Goal: Task Accomplishment & Management: Use online tool/utility

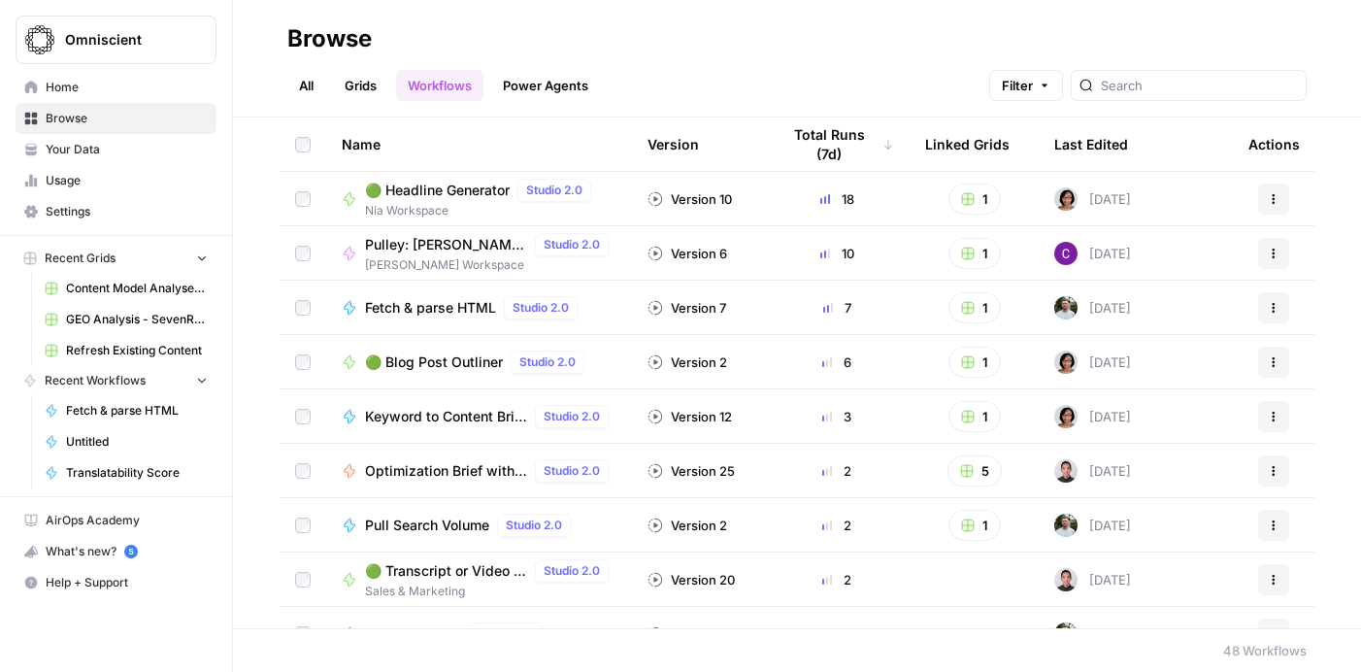
click at [481, 187] on span "🟢 Headline Generator" at bounding box center [437, 190] width 145 height 19
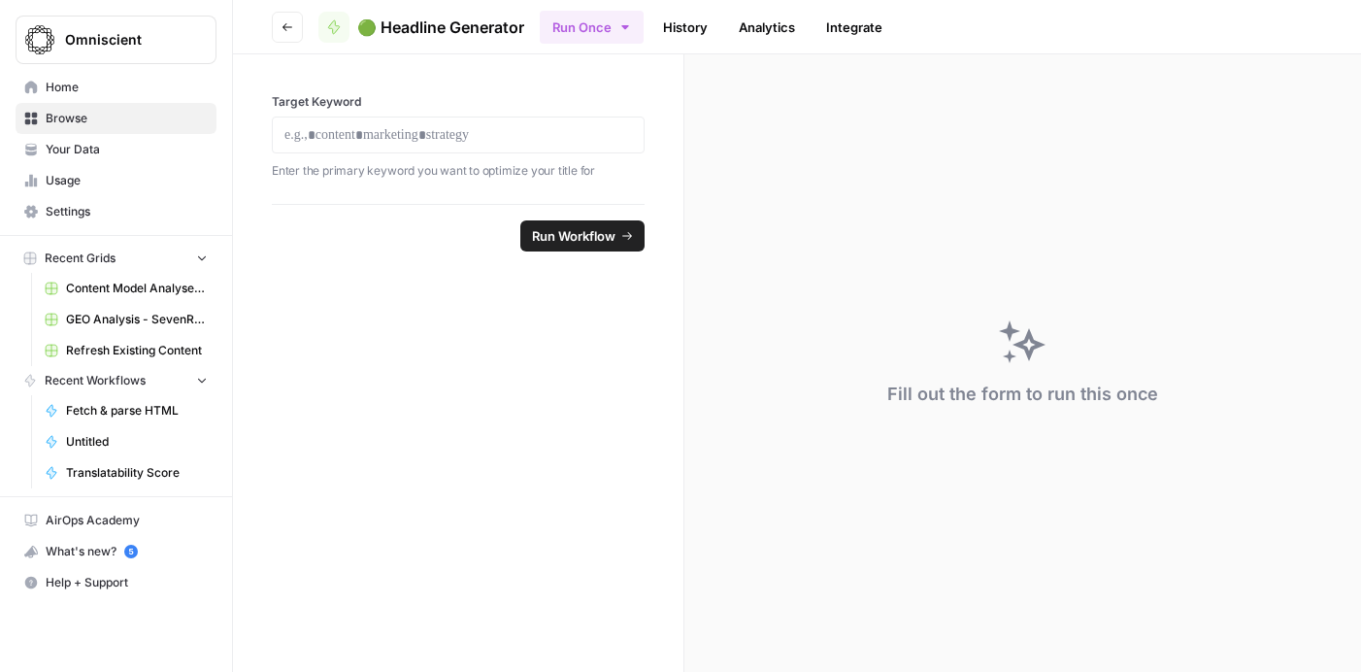
click at [54, 85] on span "Home" at bounding box center [127, 87] width 162 height 17
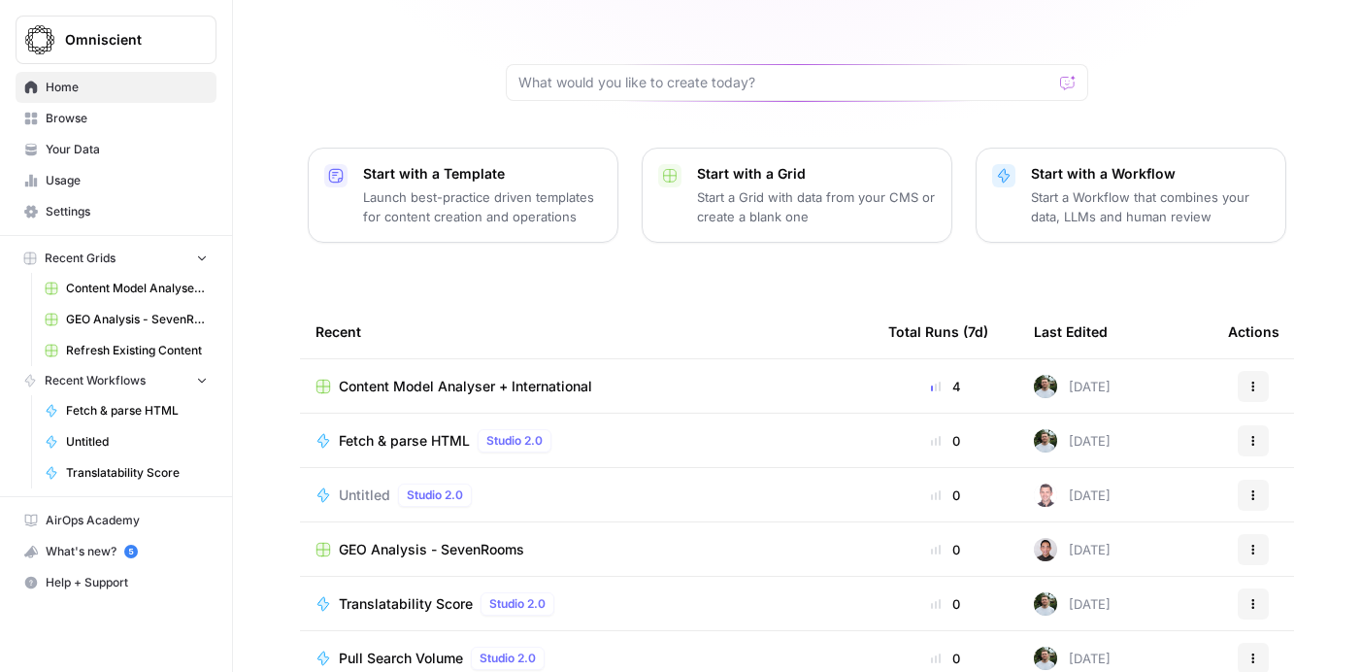
scroll to position [154, 0]
click at [518, 376] on span "Content Model Analyser + International" at bounding box center [465, 385] width 253 height 19
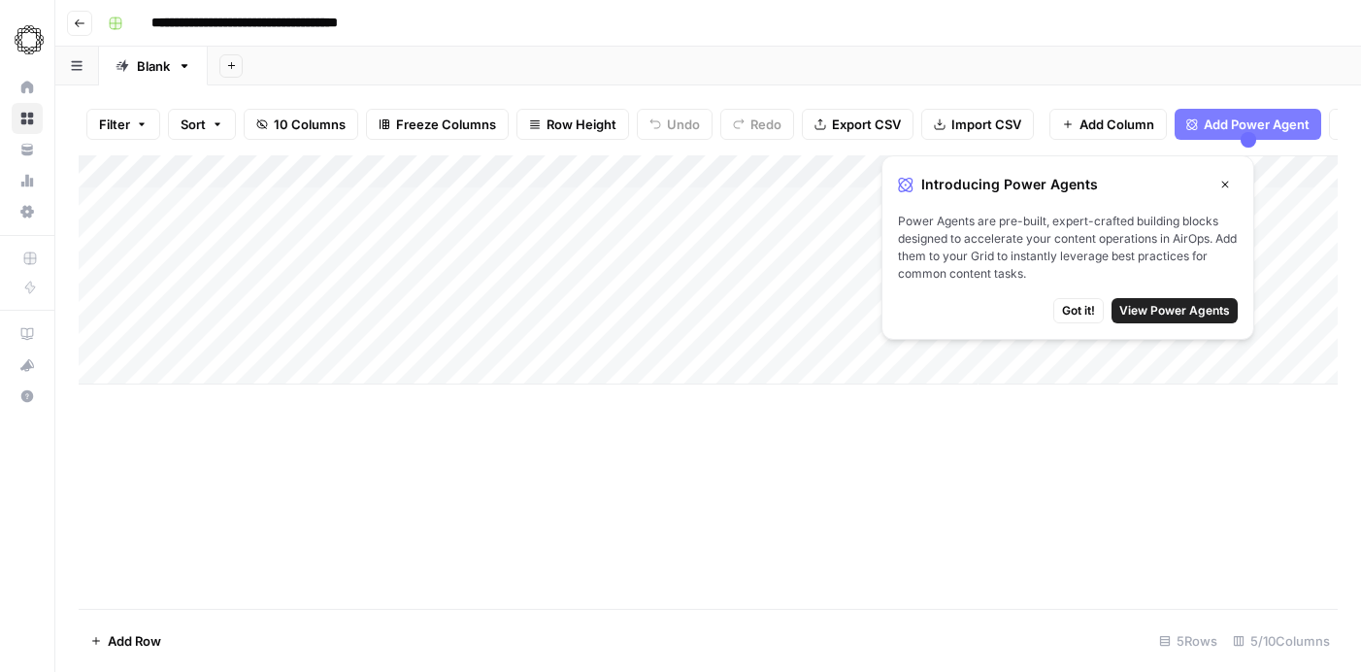
click at [1221, 188] on icon "button" at bounding box center [1226, 185] width 12 height 12
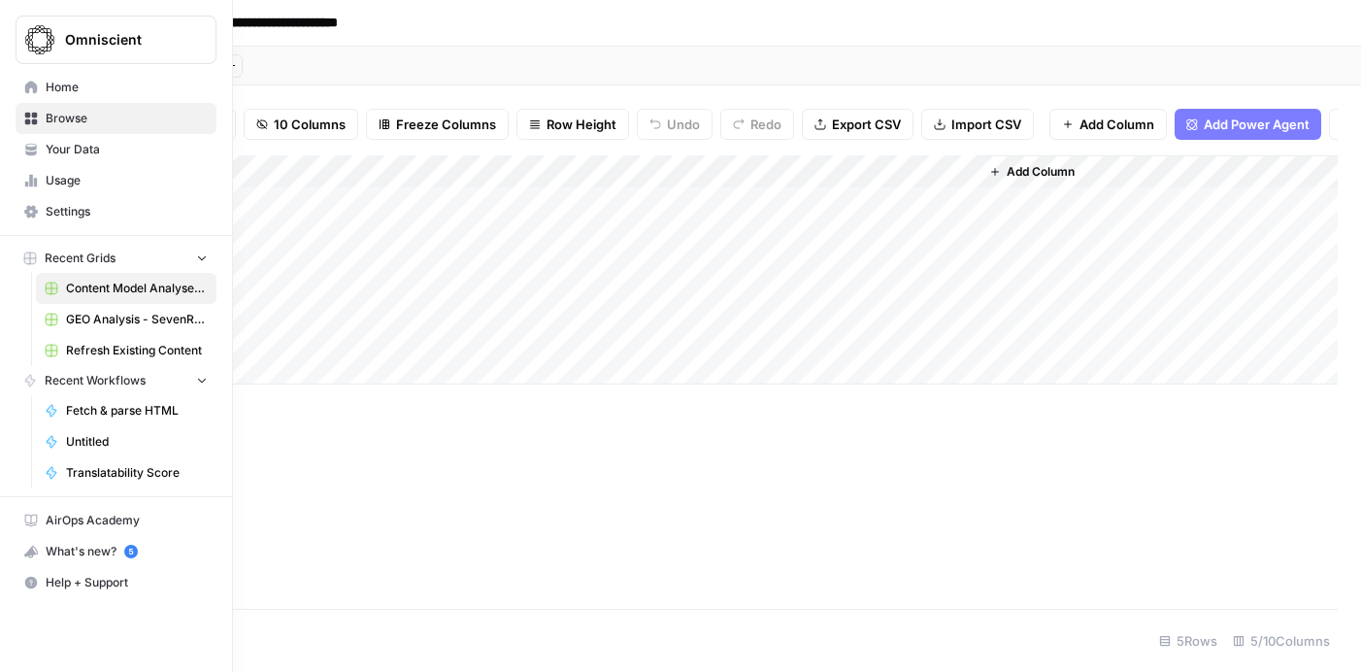
click at [98, 524] on span "AirOps Academy" at bounding box center [127, 520] width 162 height 17
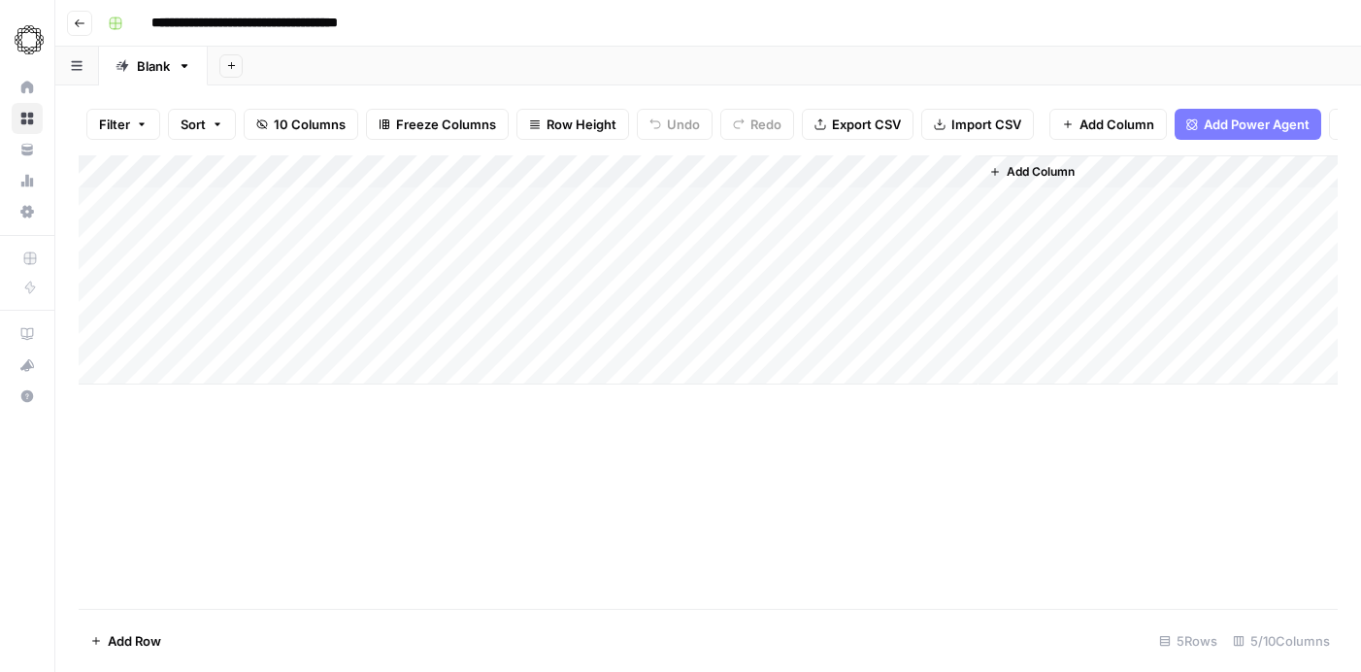
click at [363, 337] on div "Add Column" at bounding box center [708, 269] width 1259 height 229
click at [365, 411] on div "Add Column" at bounding box center [708, 381] width 1259 height 453
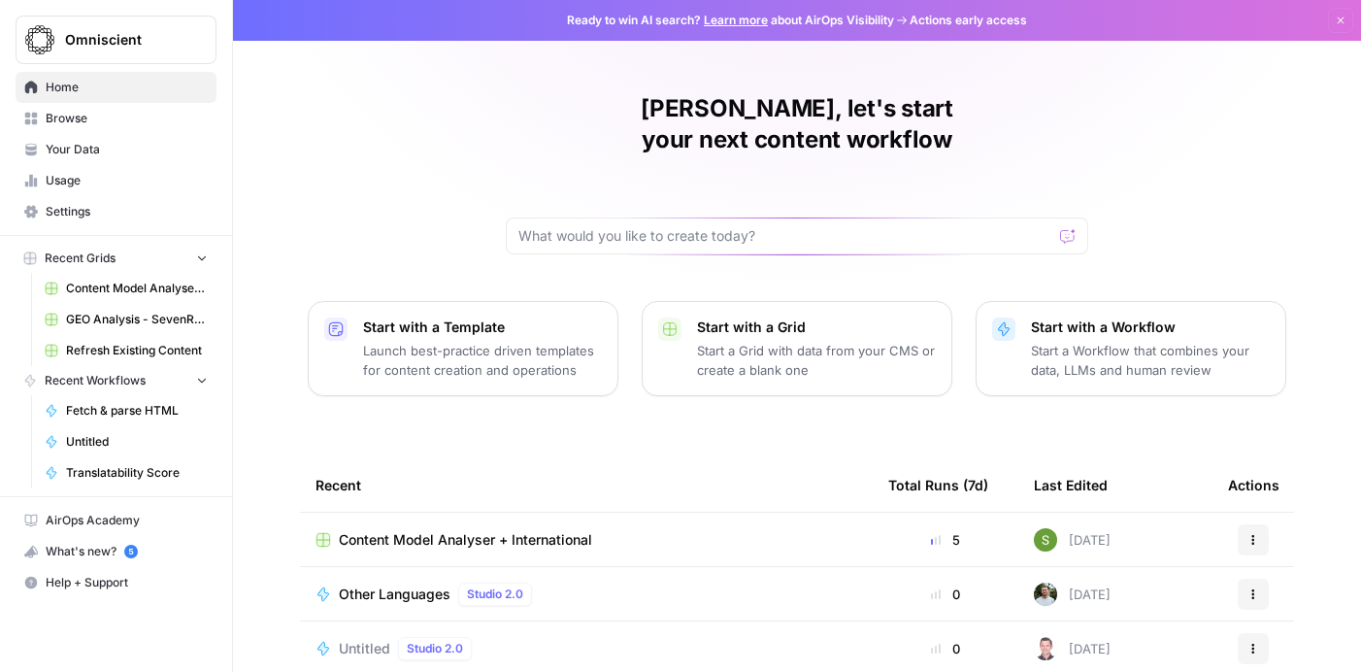
scroll to position [217, 0]
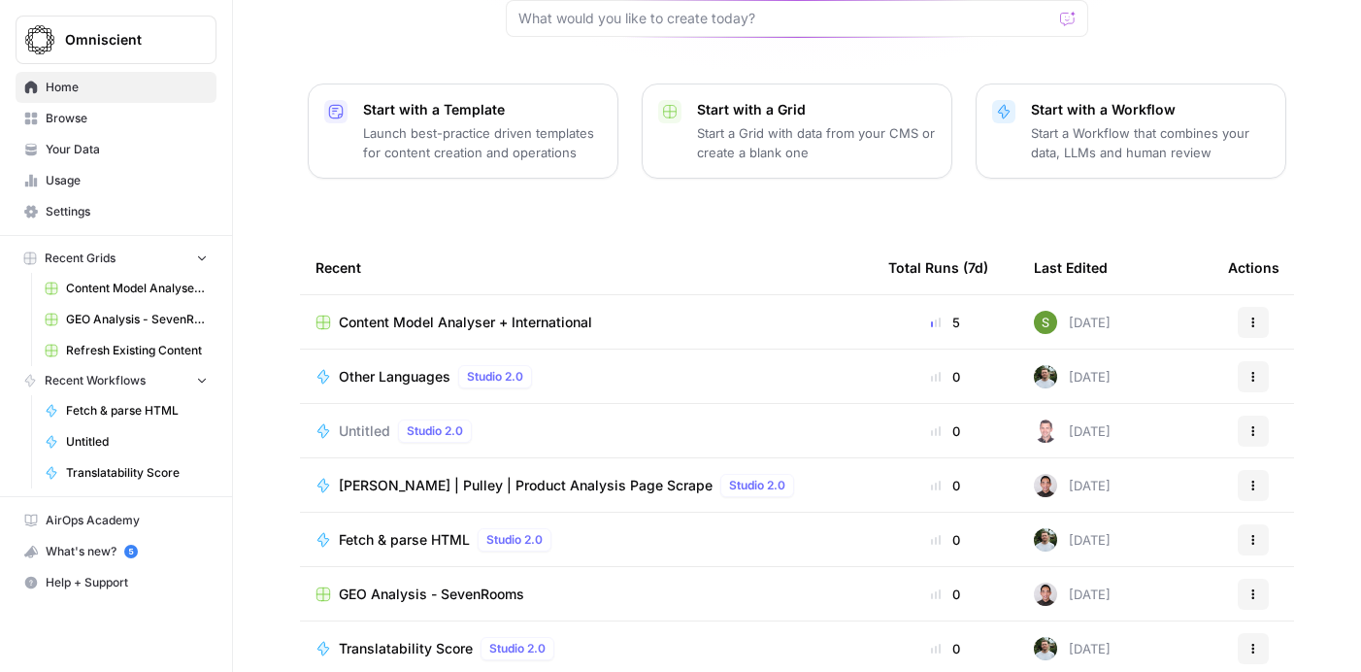
click at [487, 313] on span "Content Model Analyser + International" at bounding box center [465, 322] width 253 height 19
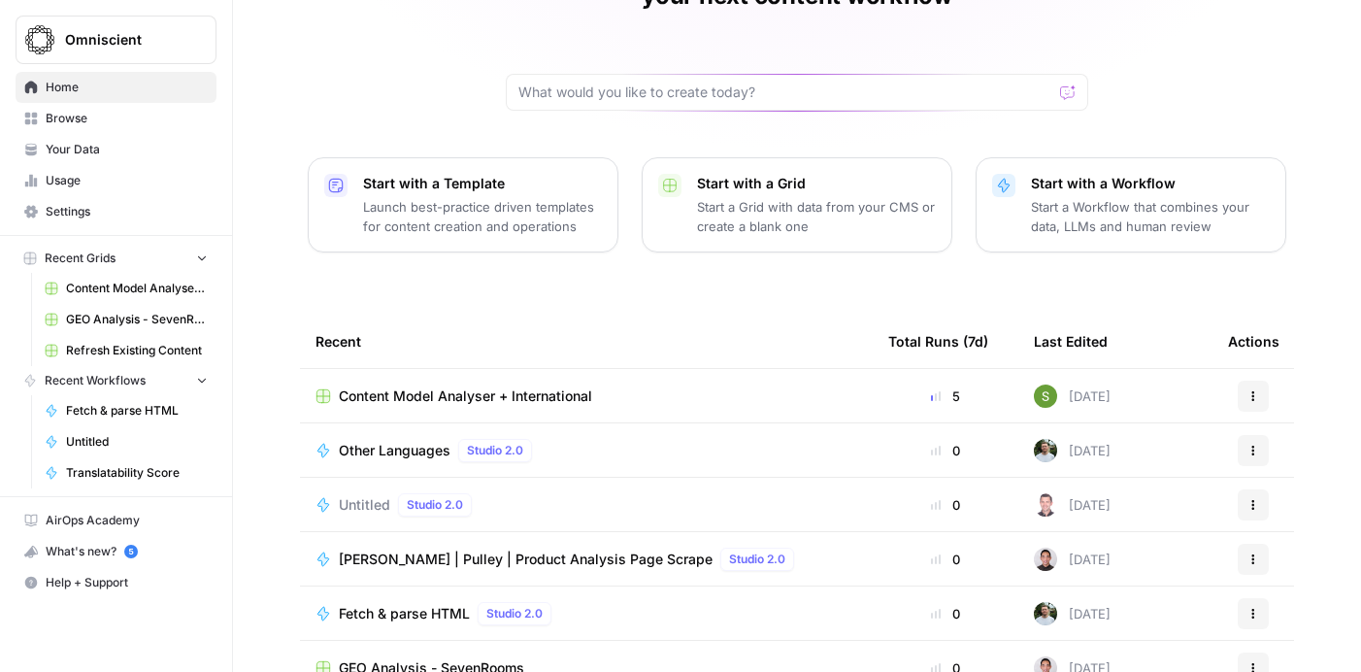
scroll to position [183, 0]
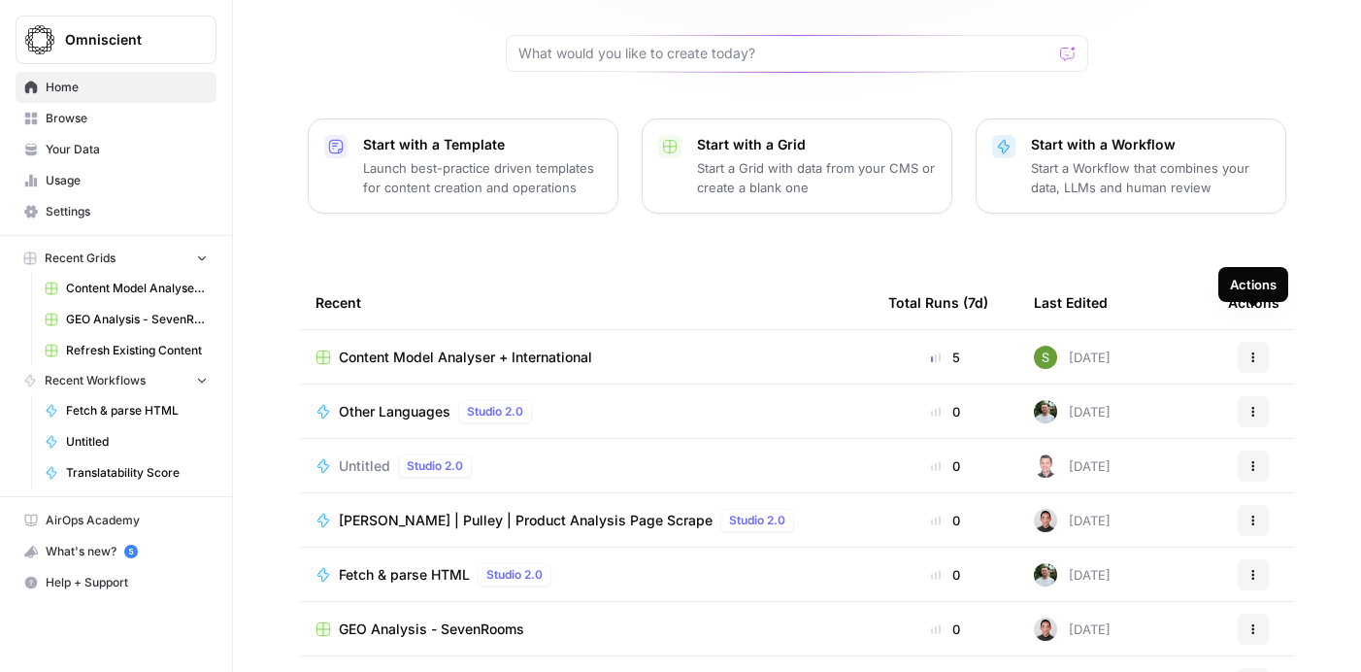
click at [1253, 342] on button "Actions" at bounding box center [1253, 357] width 31 height 31
click at [1214, 227] on div "[PERSON_NAME], let's start your next content workflow Start with a Template Lau…" at bounding box center [797, 279] width 1128 height 924
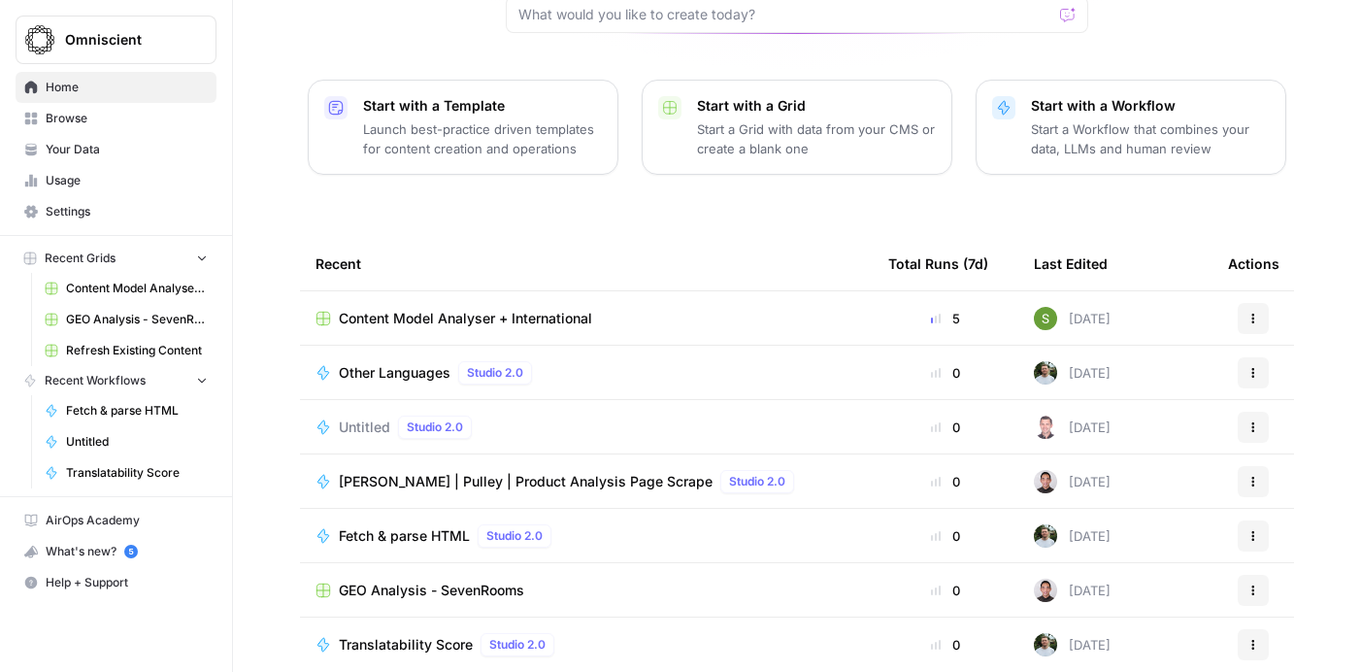
click at [522, 472] on span "[PERSON_NAME] | Pulley | Product Analysis Page Scrape" at bounding box center [526, 481] width 374 height 19
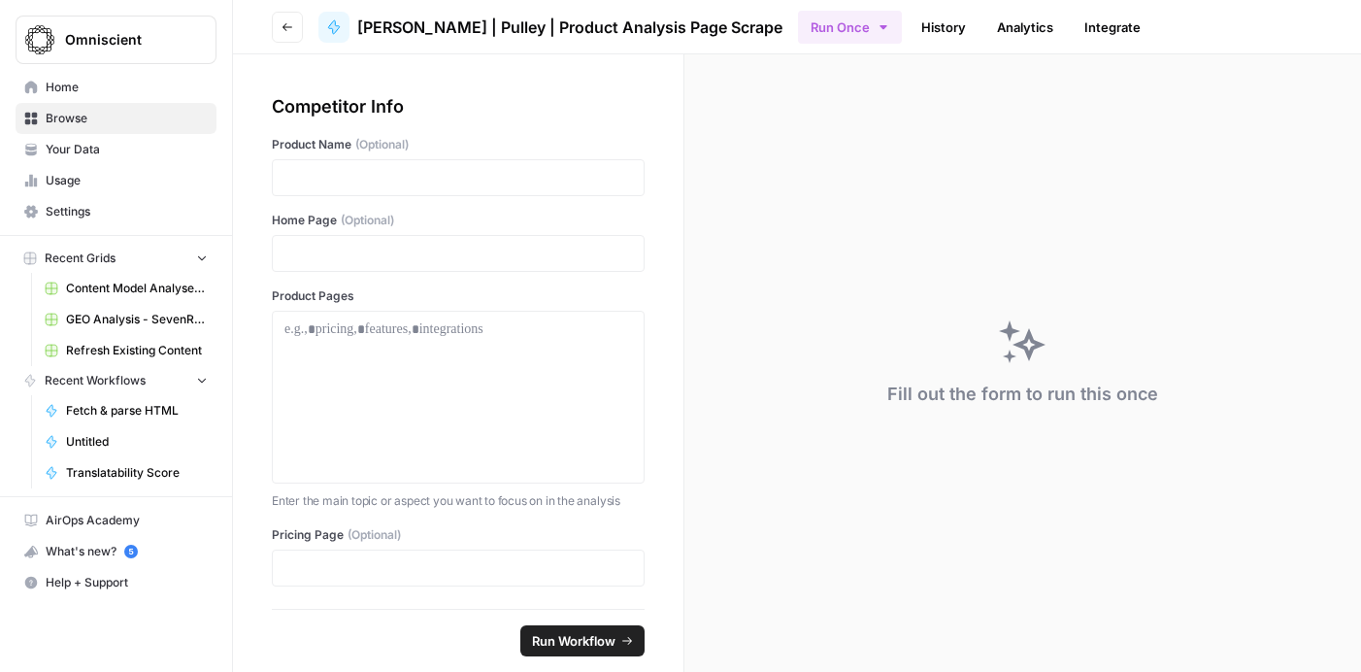
click at [96, 176] on span "Usage" at bounding box center [127, 180] width 162 height 17
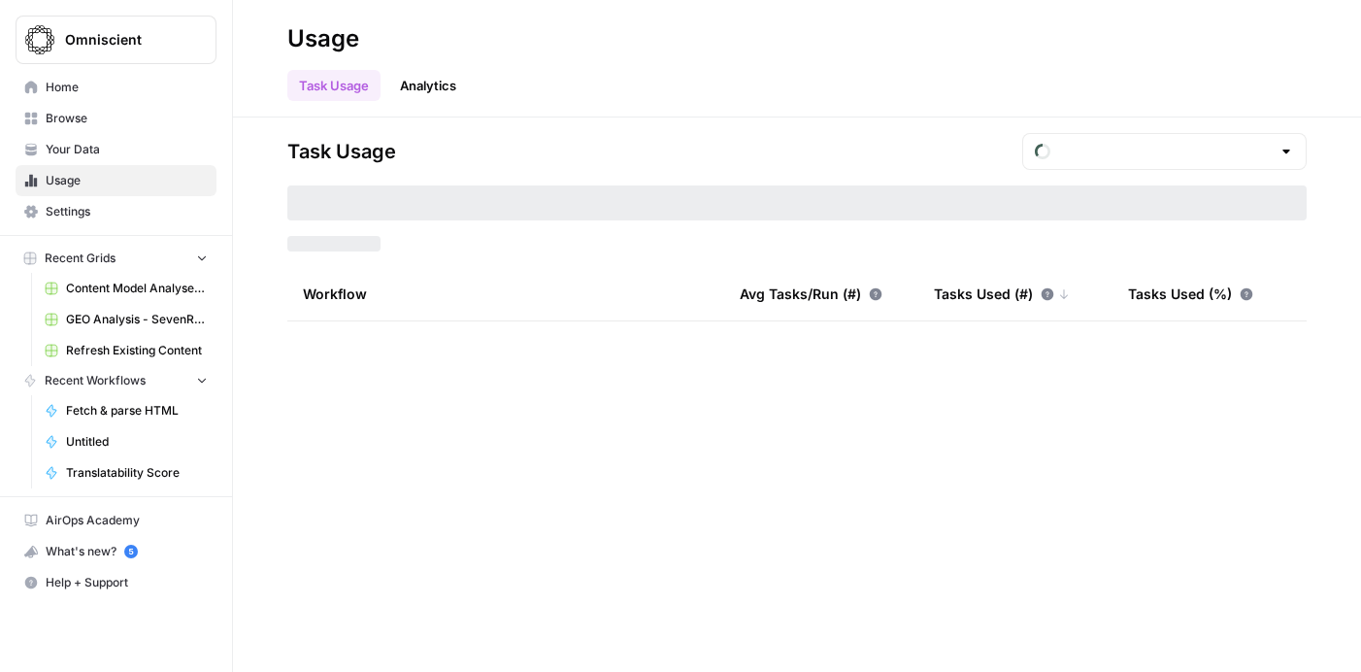
type input "August Tasks"
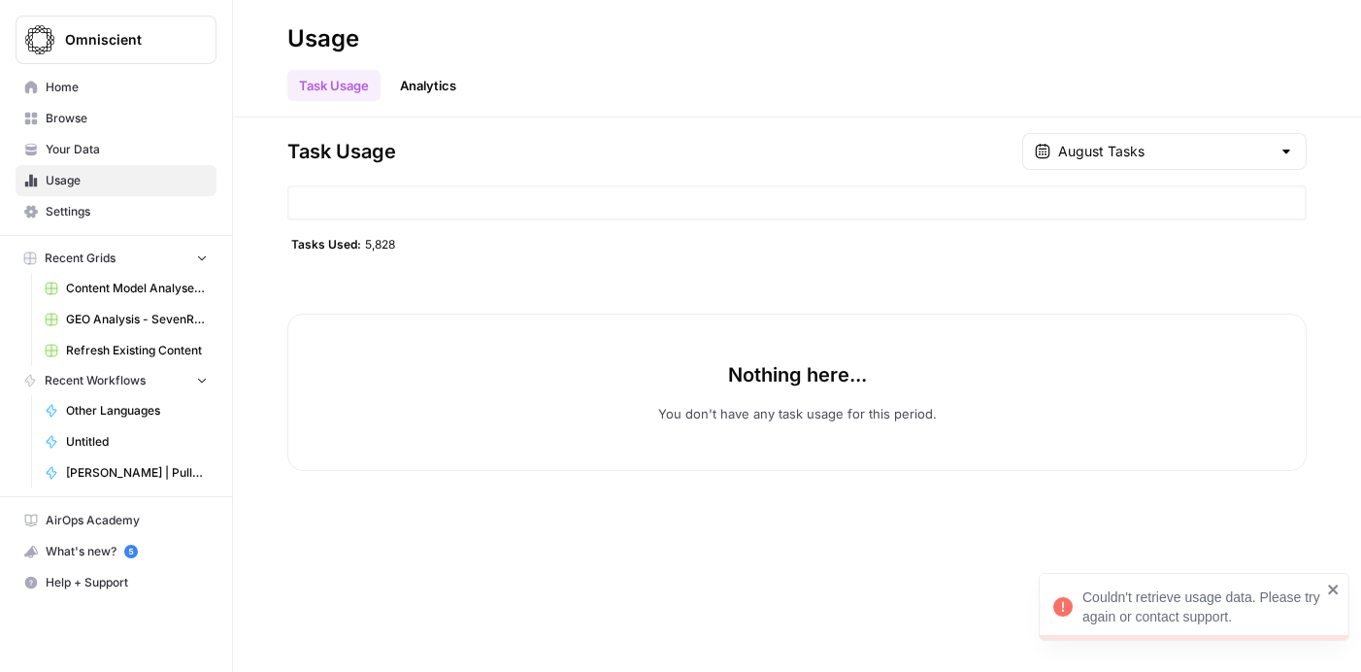
click at [82, 84] on span "Home" at bounding box center [127, 87] width 162 height 17
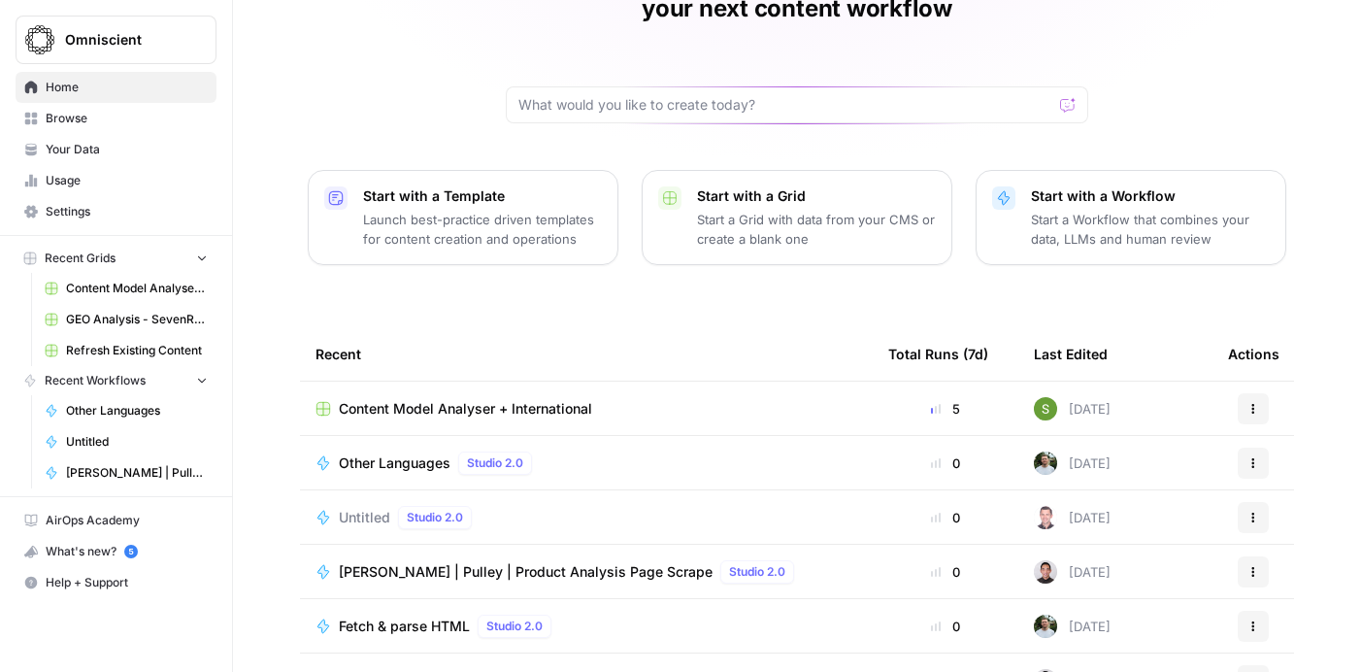
scroll to position [221, 0]
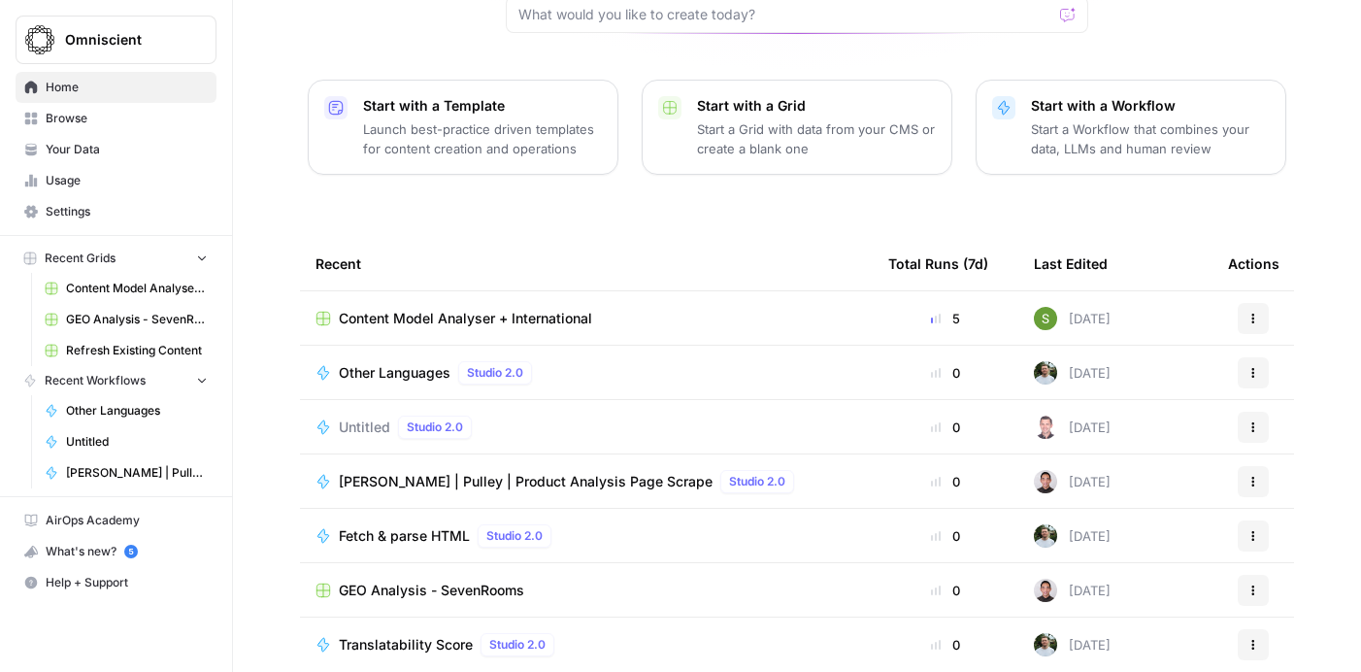
click at [355, 418] on span "Untitled" at bounding box center [364, 427] width 51 height 19
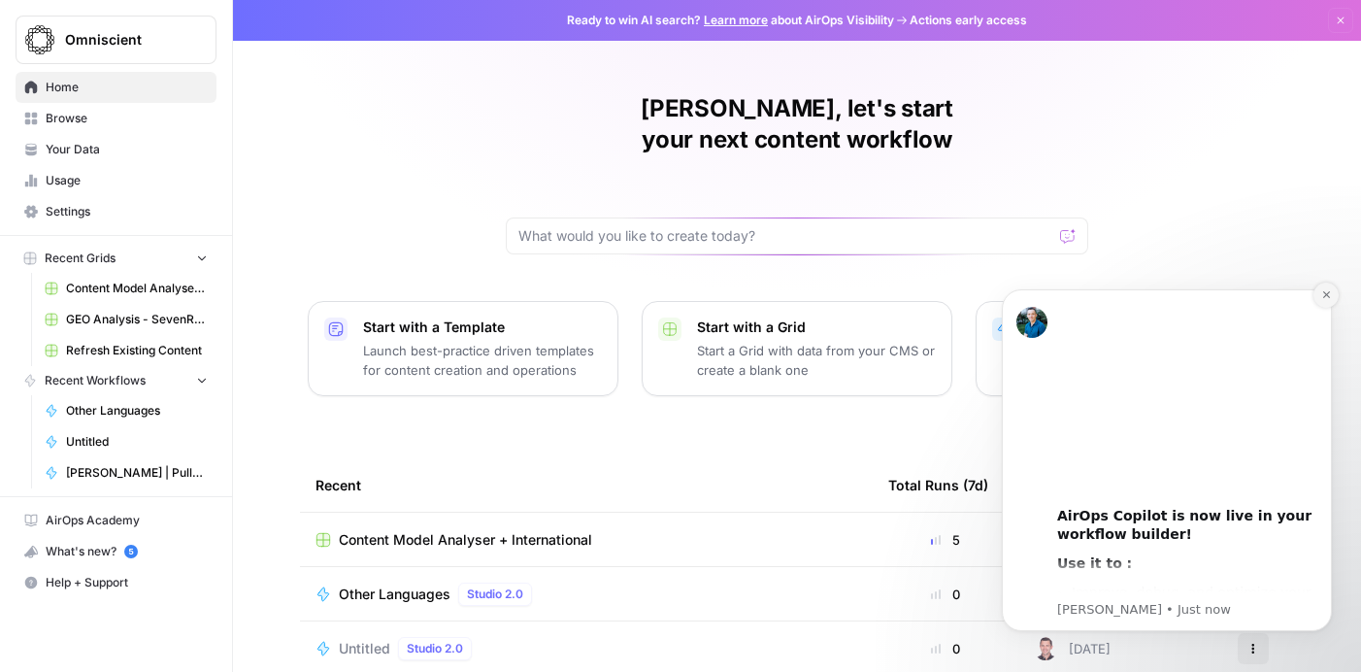
click at [1324, 299] on icon "Dismiss notification" at bounding box center [1326, 294] width 11 height 11
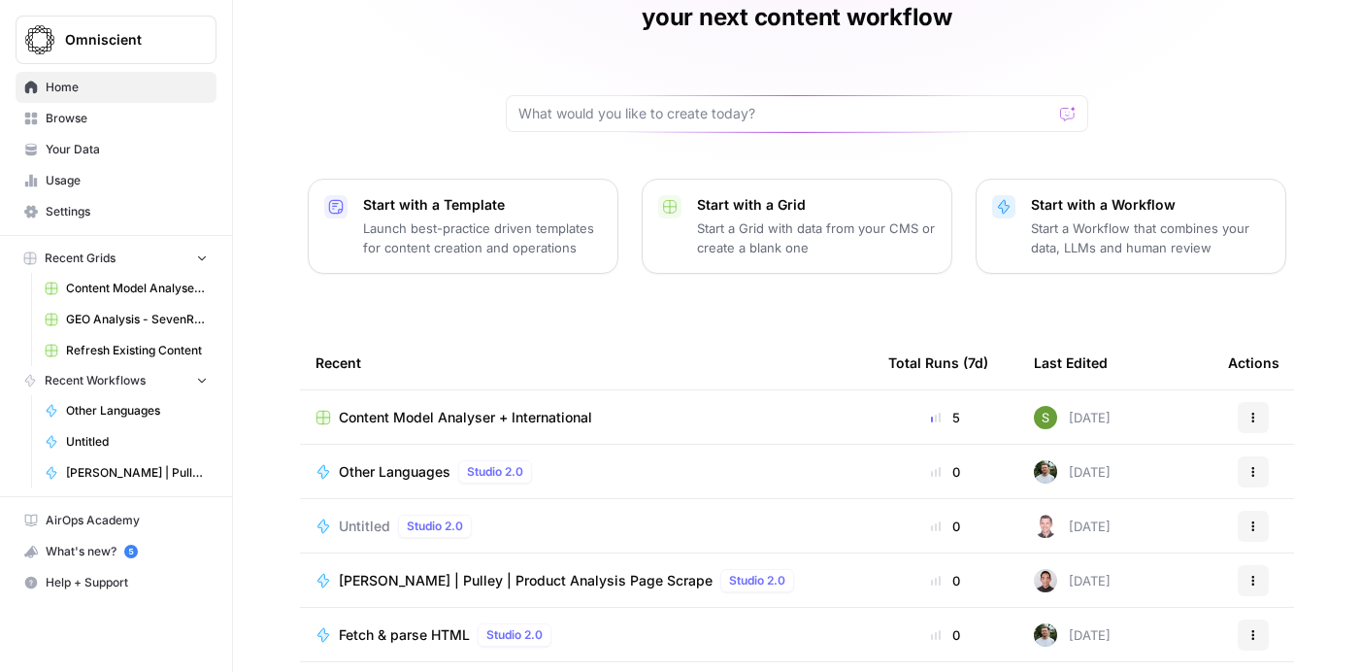
scroll to position [221, 0]
